Goal: Information Seeking & Learning: Check status

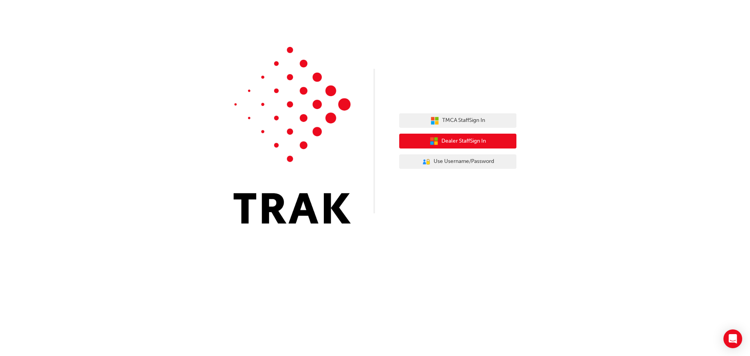
click at [458, 144] on span "Dealer Staff Sign In" at bounding box center [463, 141] width 45 height 9
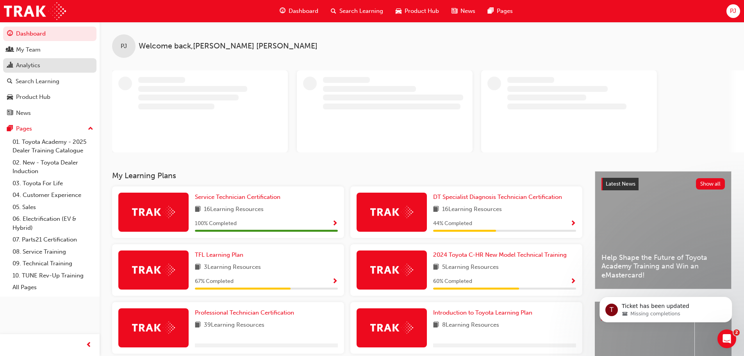
click at [34, 64] on div "Analytics" at bounding box center [28, 65] width 24 height 9
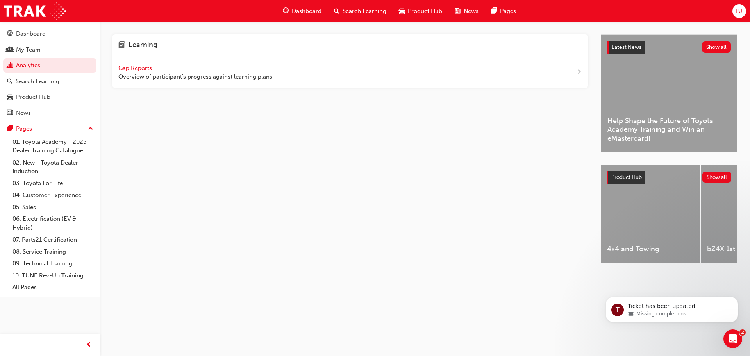
click at [127, 69] on span "Gap Reports" at bounding box center [135, 67] width 35 height 7
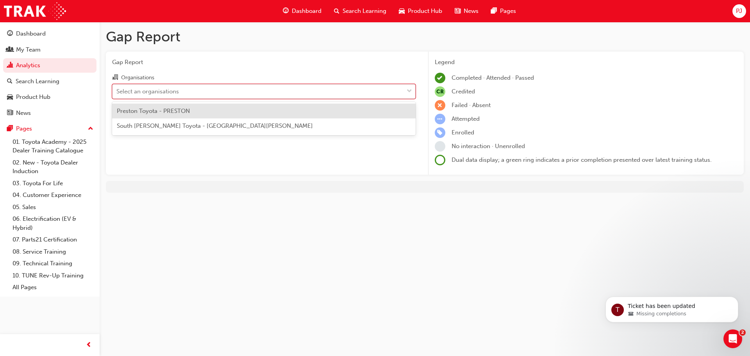
click at [142, 94] on div "Select an organisations" at bounding box center [147, 91] width 62 height 9
click at [117, 94] on input "Organisations option Preston Toyota - PRESTON focused, 1 of 2. 2 results availa…" at bounding box center [116, 90] width 1 height 7
click at [139, 113] on span "Preston Toyota - PRESTON" at bounding box center [153, 110] width 73 height 7
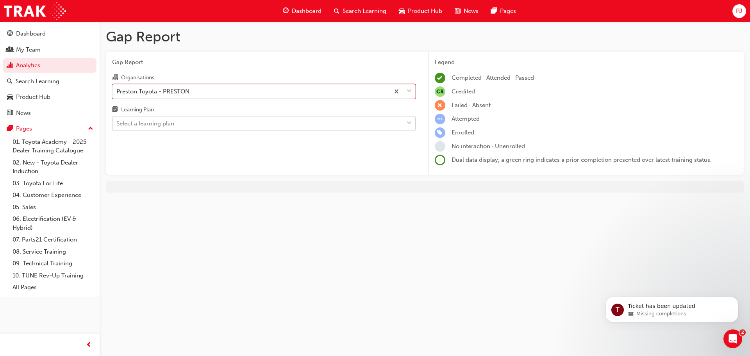
click at [132, 128] on div "Select a learning plan" at bounding box center [145, 123] width 58 height 9
click at [117, 127] on input "Learning Plan Select a learning plan" at bounding box center [116, 123] width 1 height 7
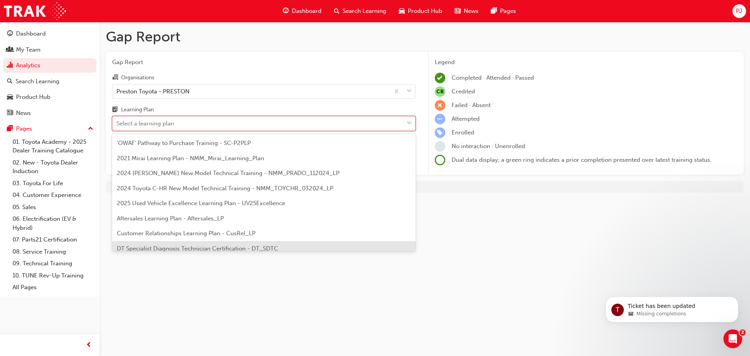
click at [148, 246] on span "DT Specialist Diagnosis Technician Certification - DT_SDTC" at bounding box center [197, 248] width 161 height 7
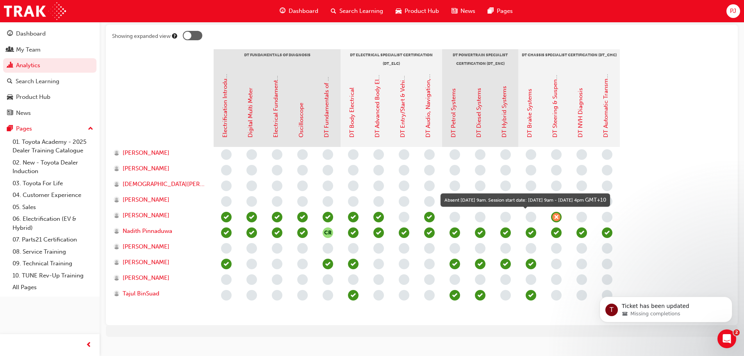
scroll to position [169, 0]
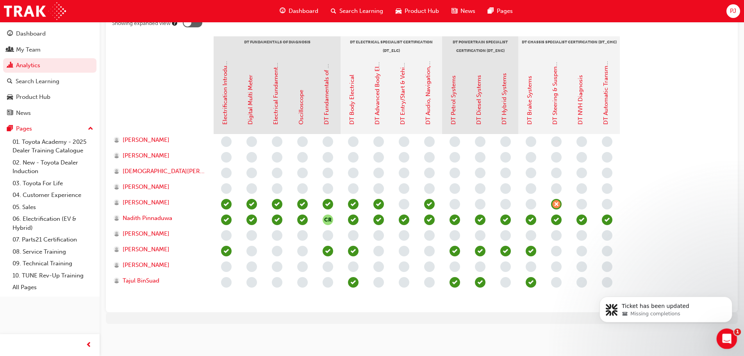
click at [721, 343] on div "Open Intercom Messenger" at bounding box center [726, 338] width 26 height 26
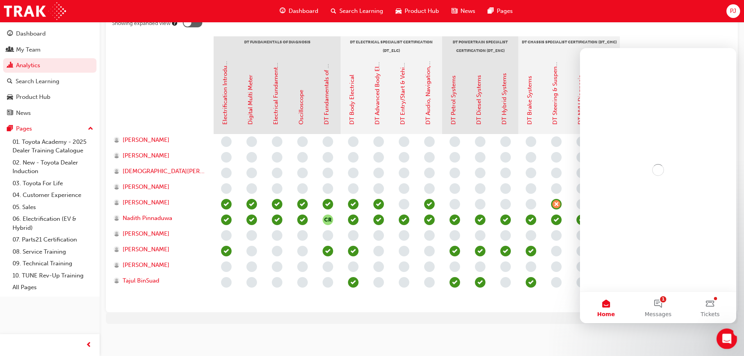
scroll to position [0, 0]
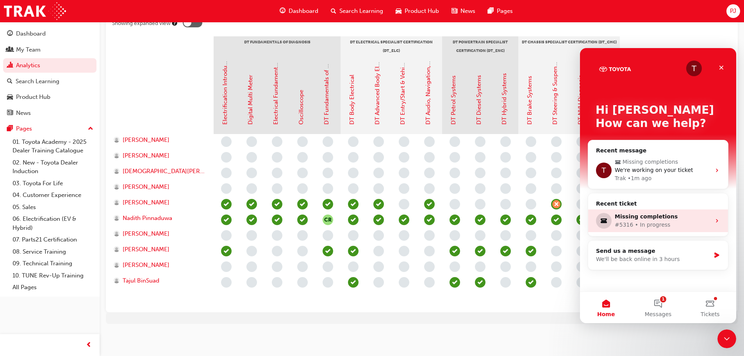
click at [631, 223] on div "#5316 • In progress" at bounding box center [663, 225] width 96 height 8
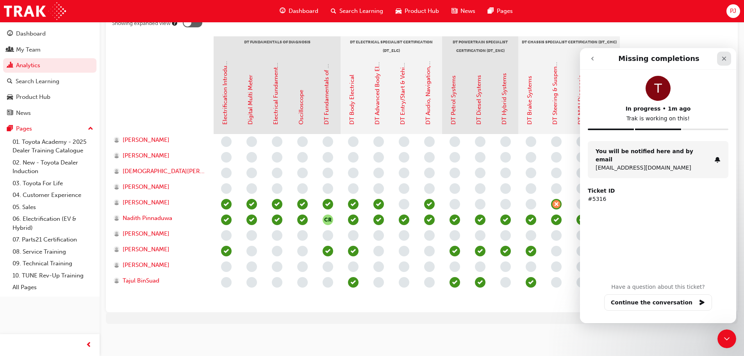
click at [724, 56] on icon "Close" at bounding box center [724, 58] width 6 height 6
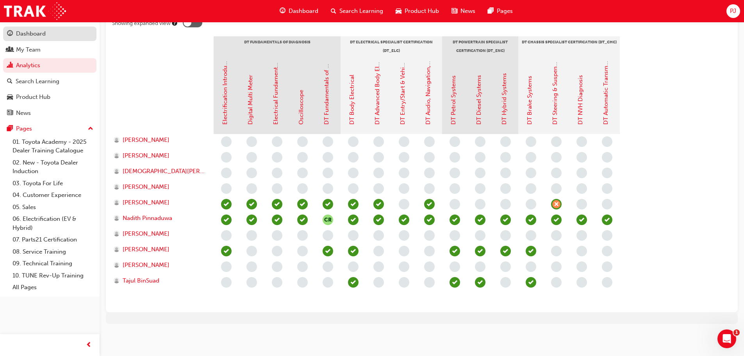
click at [26, 33] on div "Dashboard" at bounding box center [31, 33] width 30 height 9
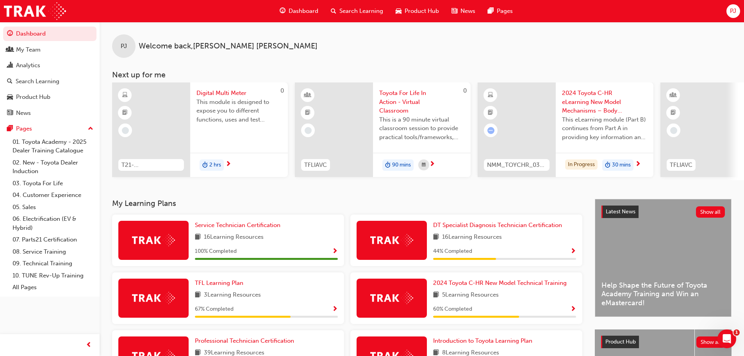
click at [361, 12] on span "Search Learning" at bounding box center [361, 11] width 44 height 9
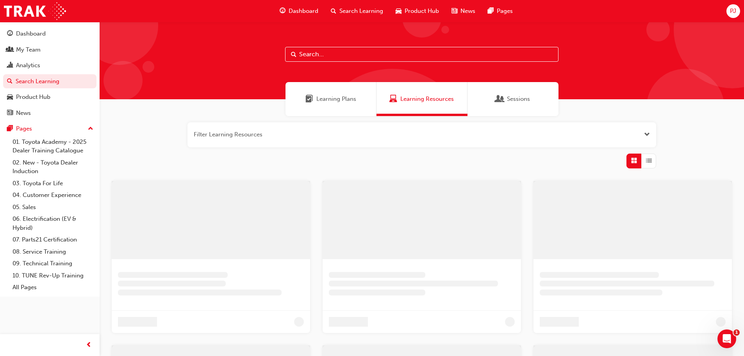
click at [313, 57] on input "text" at bounding box center [421, 54] width 273 height 15
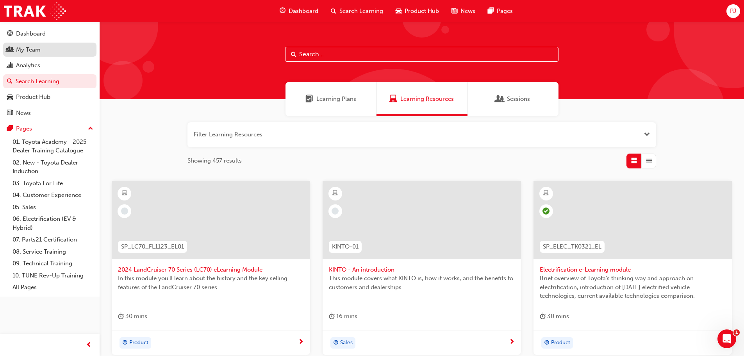
click at [28, 50] on div "My Team" at bounding box center [28, 49] width 25 height 9
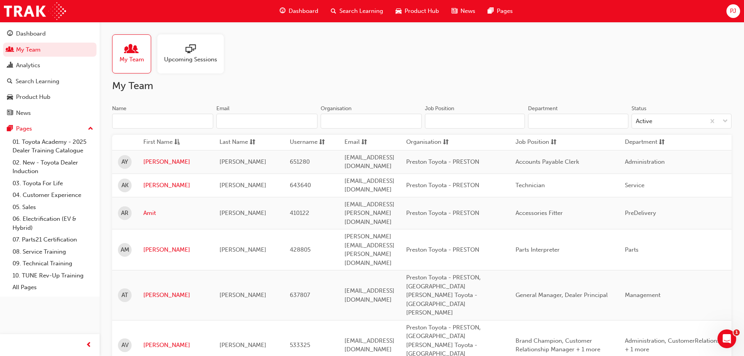
click at [182, 55] on span "Upcoming Sessions" at bounding box center [190, 59] width 53 height 9
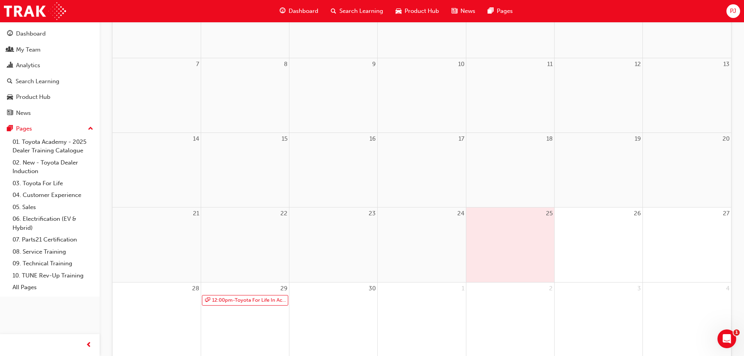
scroll to position [156, 0]
click at [238, 300] on link "12:00pm - Toyota For Life In Action - Virtual Classroom" at bounding box center [245, 299] width 86 height 11
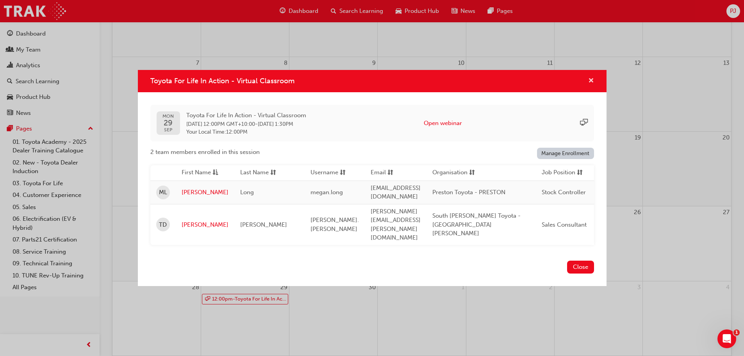
click at [589, 85] on span "cross-icon" at bounding box center [591, 81] width 6 height 7
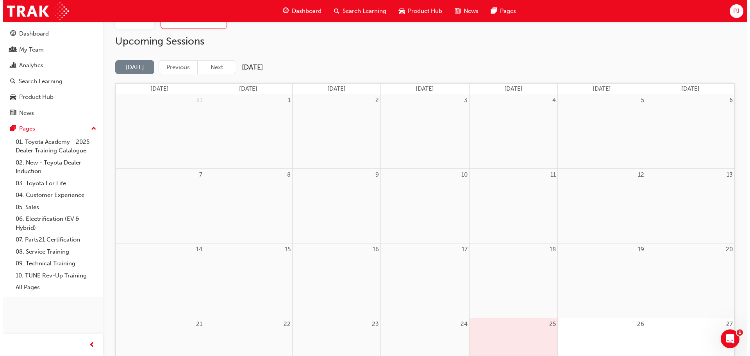
scroll to position [0, 0]
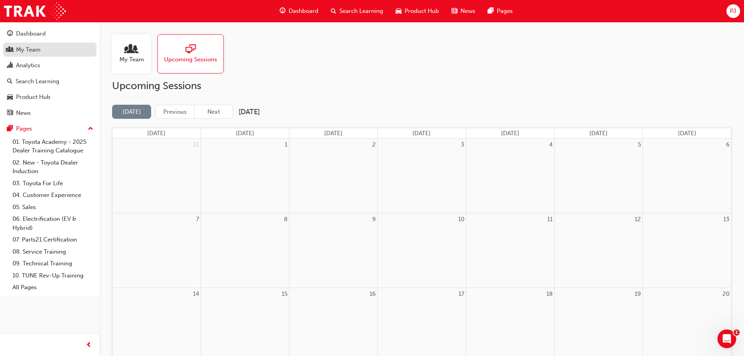
click at [25, 48] on div "My Team" at bounding box center [28, 49] width 25 height 9
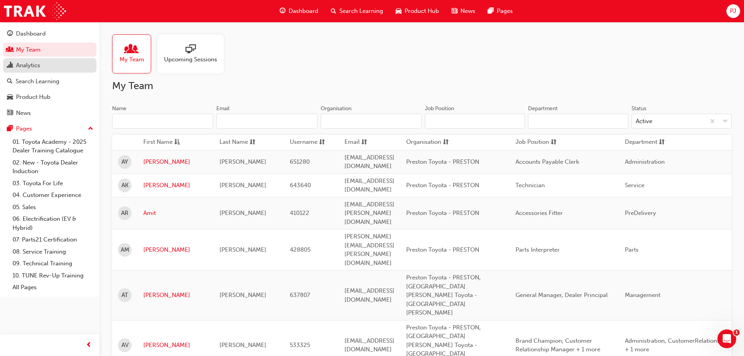
click at [37, 67] on div "Analytics" at bounding box center [28, 65] width 24 height 9
